Goal: Information Seeking & Learning: Learn about a topic

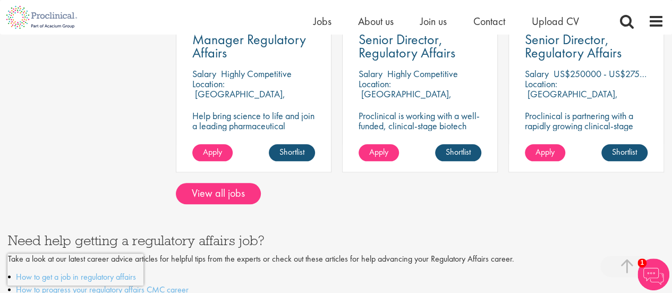
scroll to position [531, 0]
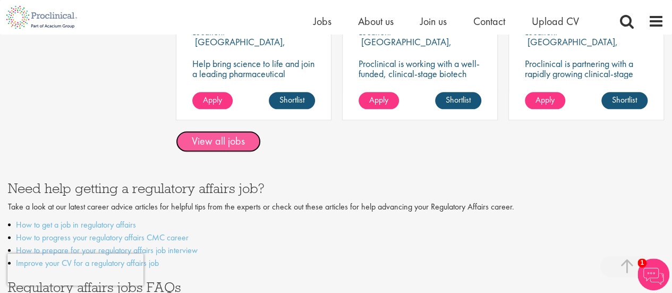
click at [248, 139] on link "View all jobs" at bounding box center [218, 141] width 85 height 21
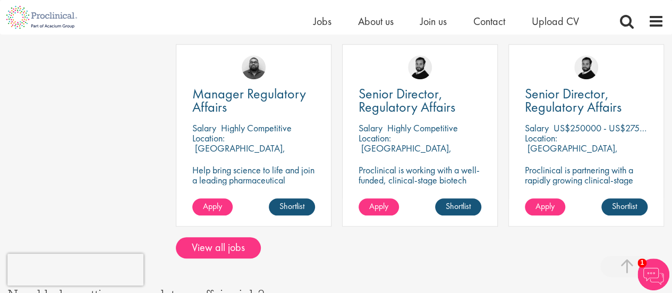
scroll to position [584, 0]
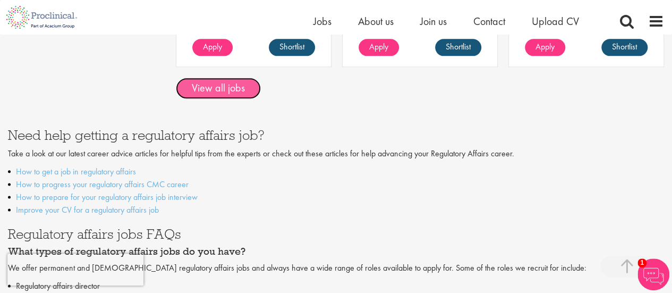
click at [228, 81] on link "View all jobs" at bounding box center [218, 88] width 85 height 21
click at [238, 93] on link "View all jobs" at bounding box center [218, 88] width 85 height 21
click at [220, 91] on link "View all jobs" at bounding box center [218, 88] width 85 height 21
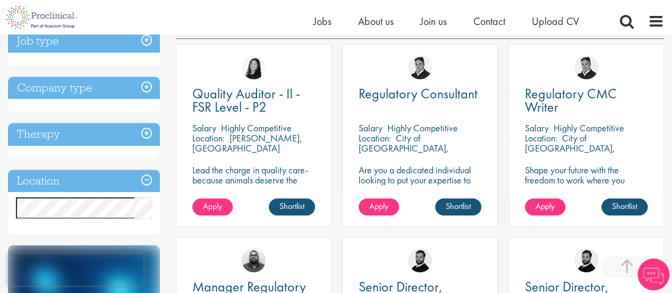
scroll to position [266, 0]
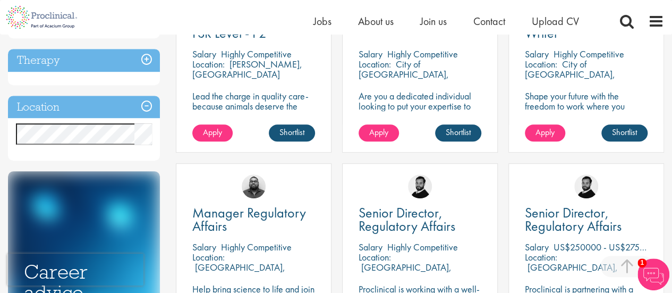
click at [147, 104] on h3 "Location" at bounding box center [84, 107] width 152 height 23
click at [147, 102] on h3 "Location" at bounding box center [84, 107] width 152 height 23
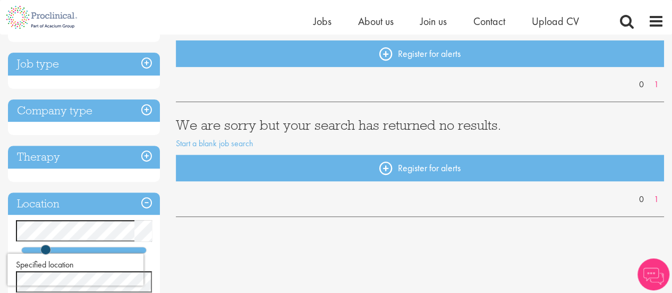
scroll to position [106, 0]
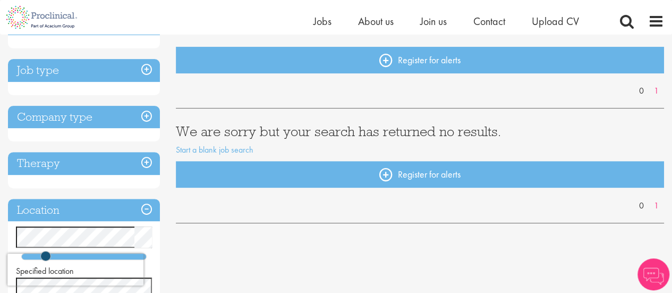
click at [97, 76] on h3 "Job type" at bounding box center [84, 70] width 152 height 23
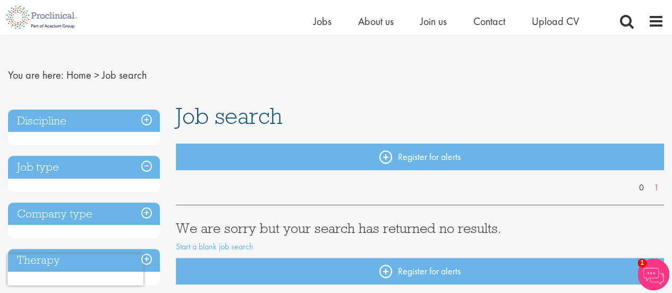
scroll to position [0, 0]
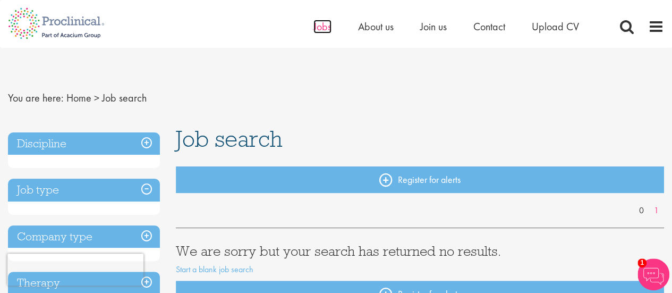
click at [324, 29] on span "Jobs" at bounding box center [322, 27] width 18 height 14
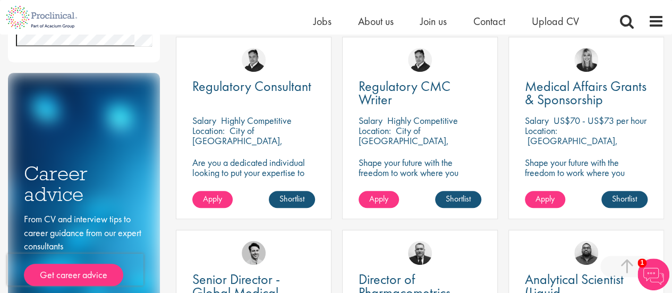
scroll to position [372, 0]
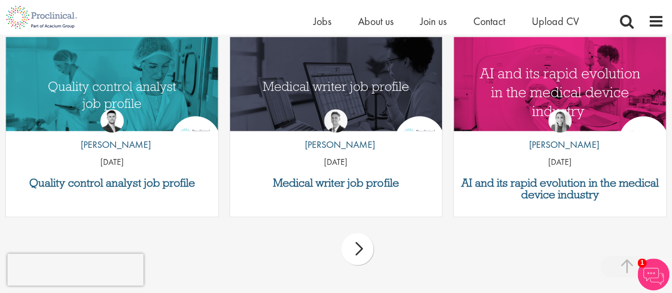
scroll to position [159, 0]
